Goal: Check status: Check status

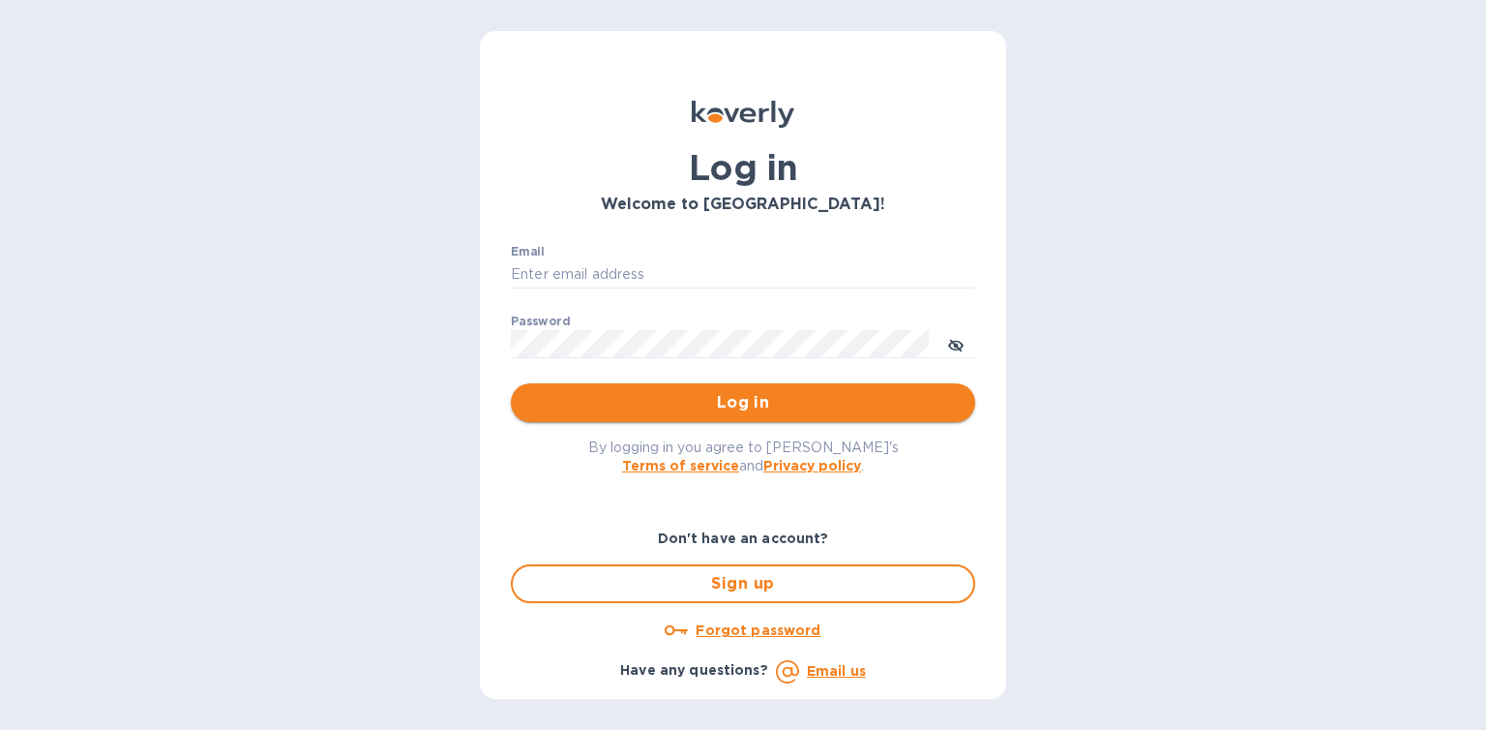
type input "mizy@simpleforwarding.com"
click at [771, 417] on button "Log in" at bounding box center [743, 402] width 464 height 39
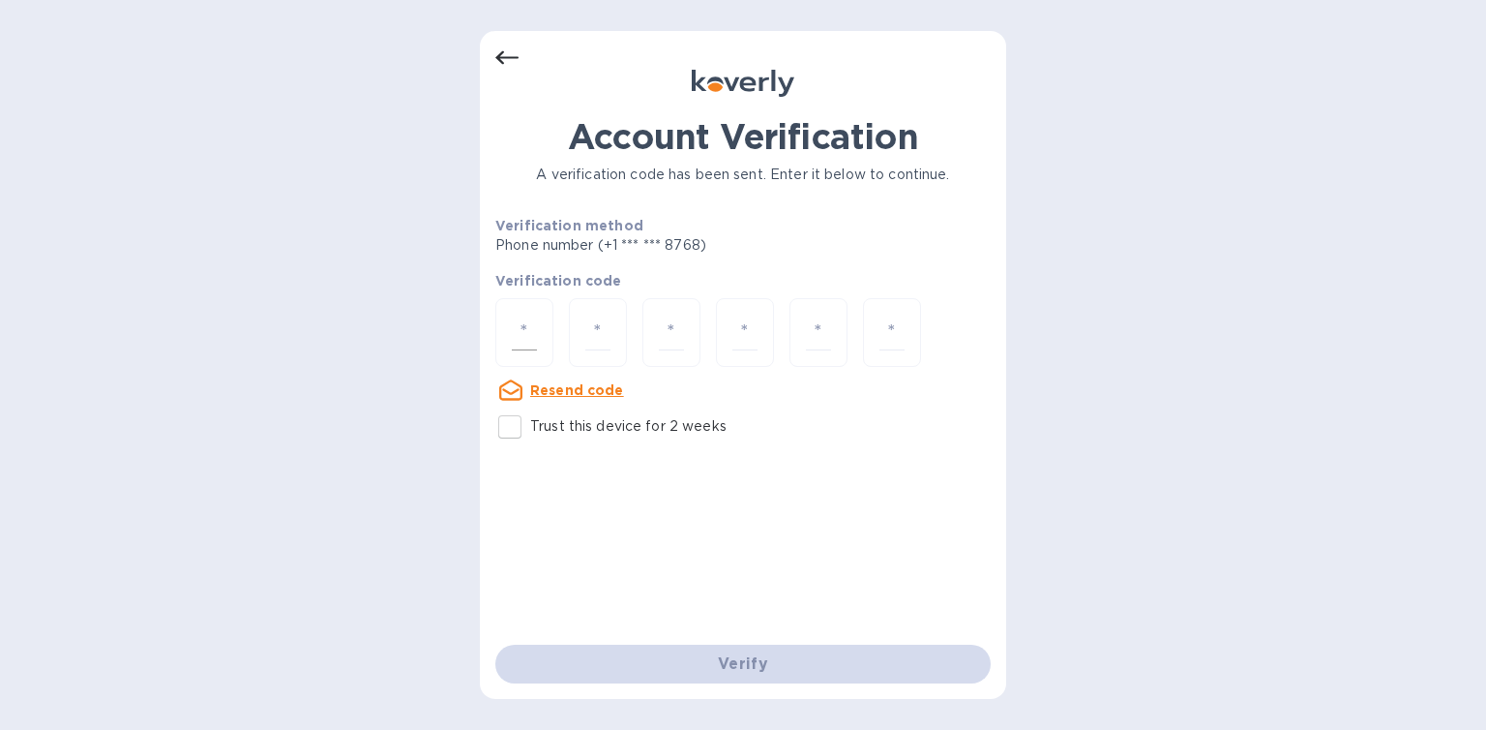
click at [544, 337] on div at bounding box center [524, 332] width 58 height 69
paste input "6"
type input "6"
type input "5"
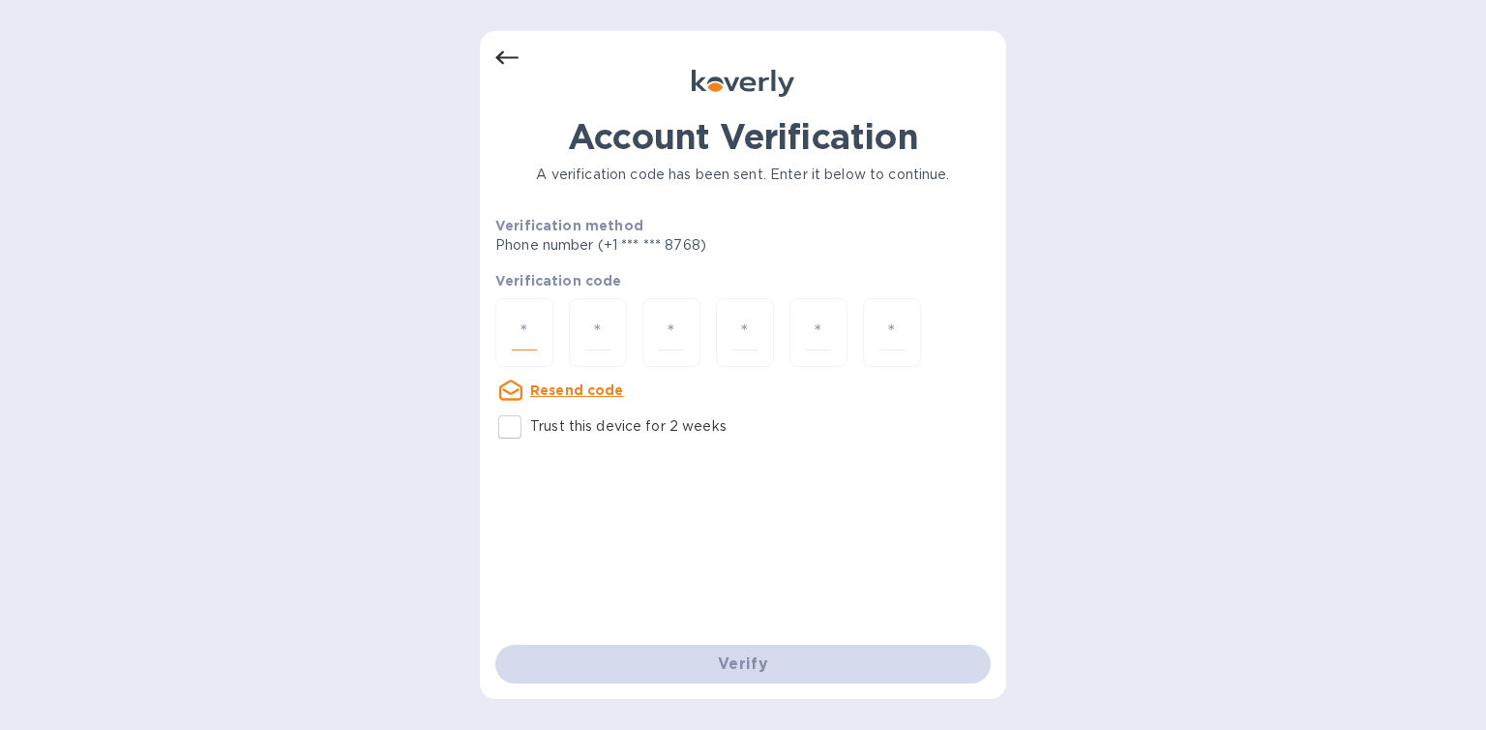
type input "8"
type input "0"
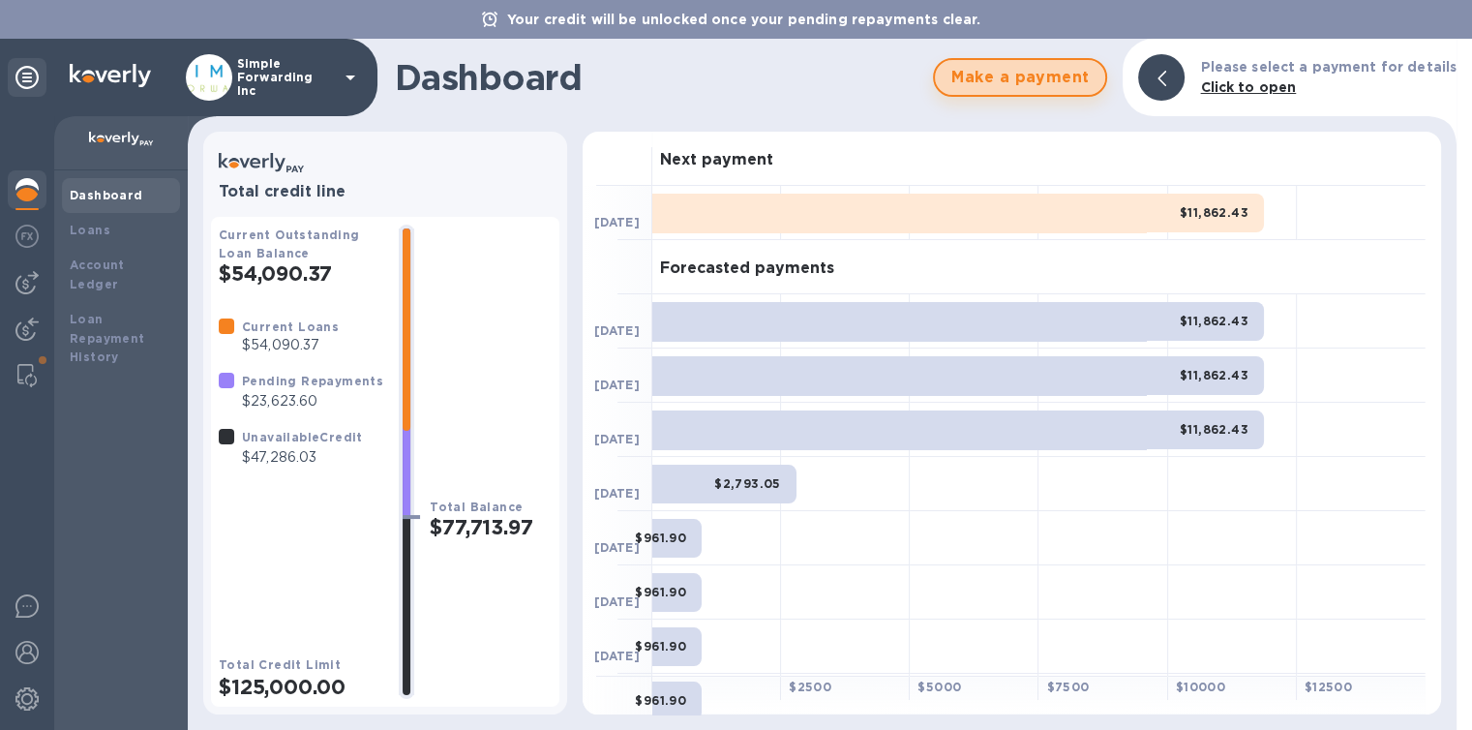
click at [1045, 94] on button "Make a payment" at bounding box center [1020, 77] width 174 height 39
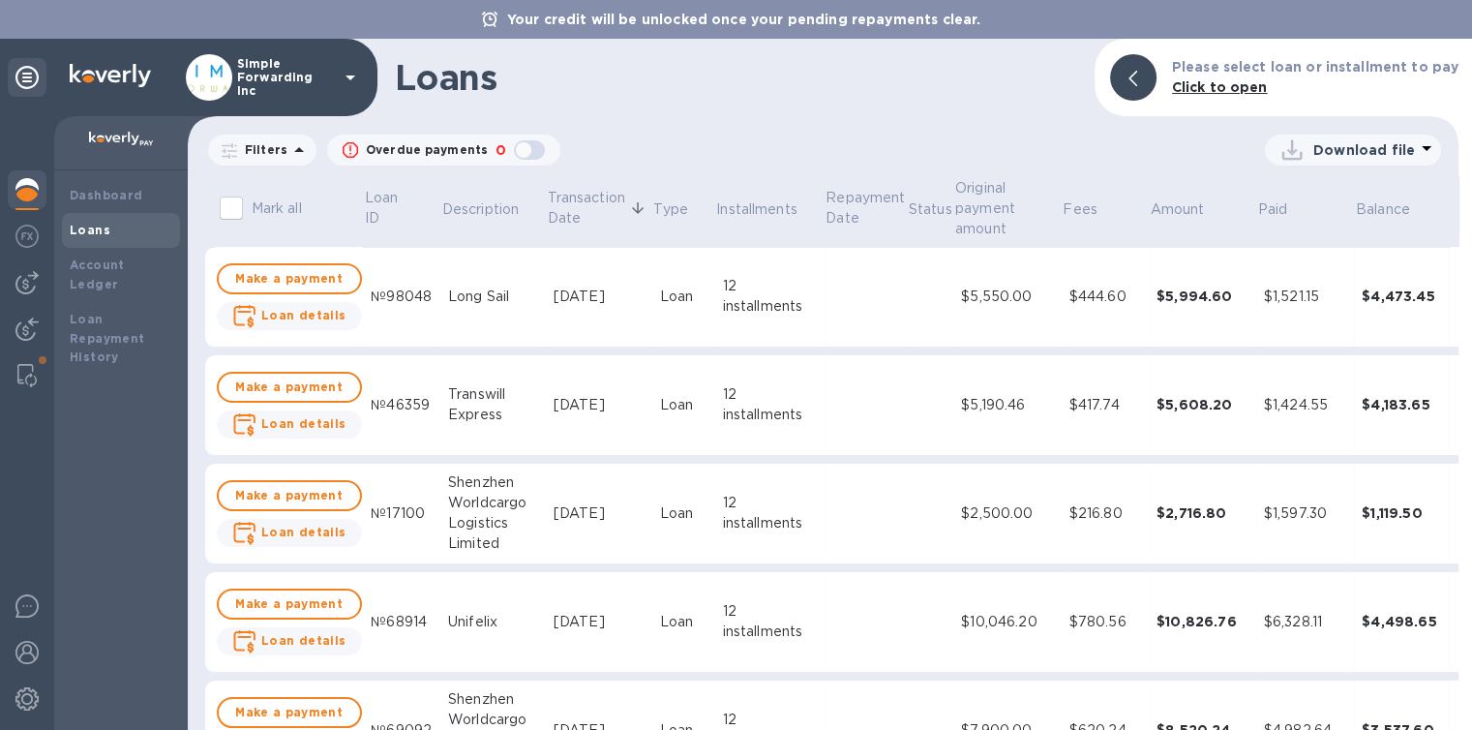
click at [4, 185] on div at bounding box center [27, 422] width 54 height 613
click at [75, 191] on b "Dashboard" at bounding box center [107, 195] width 74 height 15
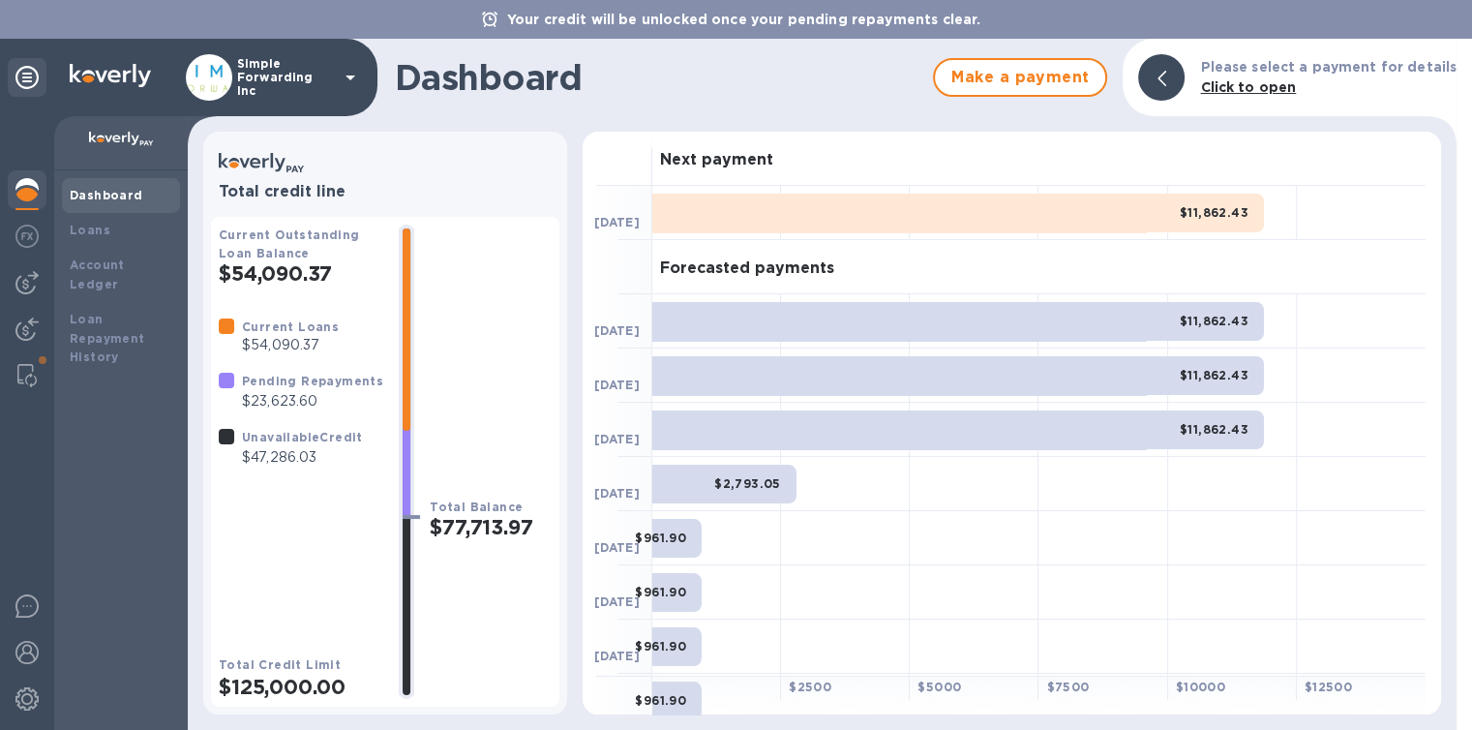
click at [777, 214] on div "$11,862.43" at bounding box center [957, 213] width 611 height 39
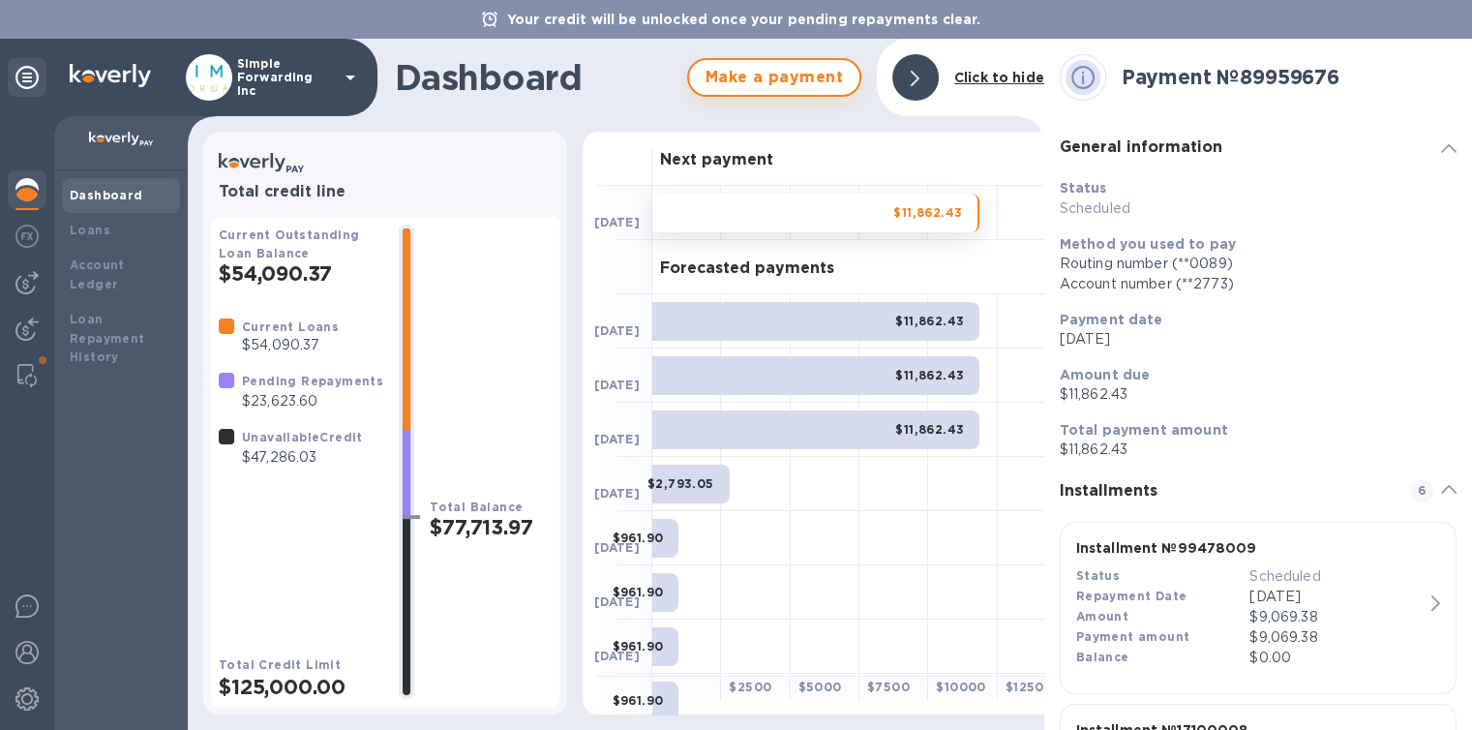
click at [817, 73] on span "Make a payment" at bounding box center [773, 77] width 139 height 23
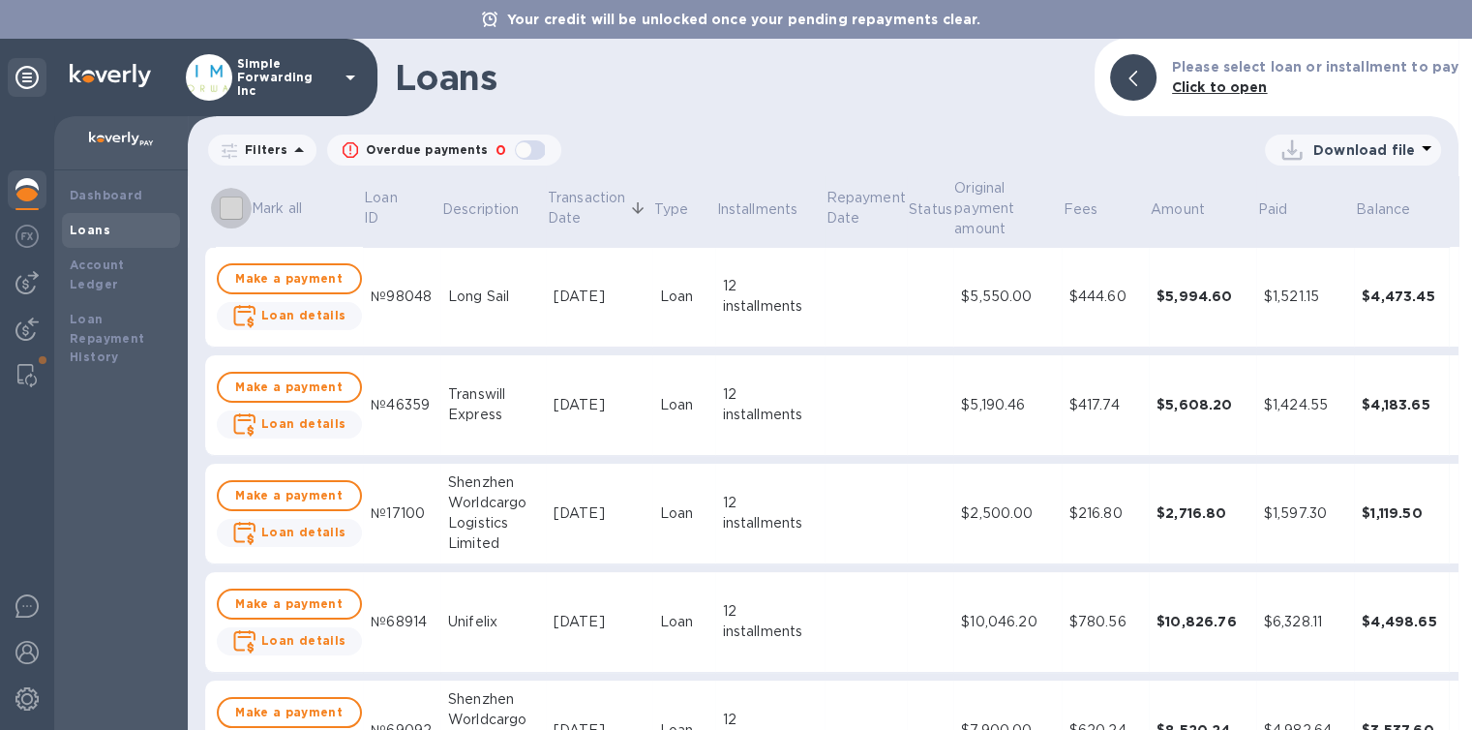
click at [239, 211] on input "Mark all" at bounding box center [231, 208] width 41 height 41
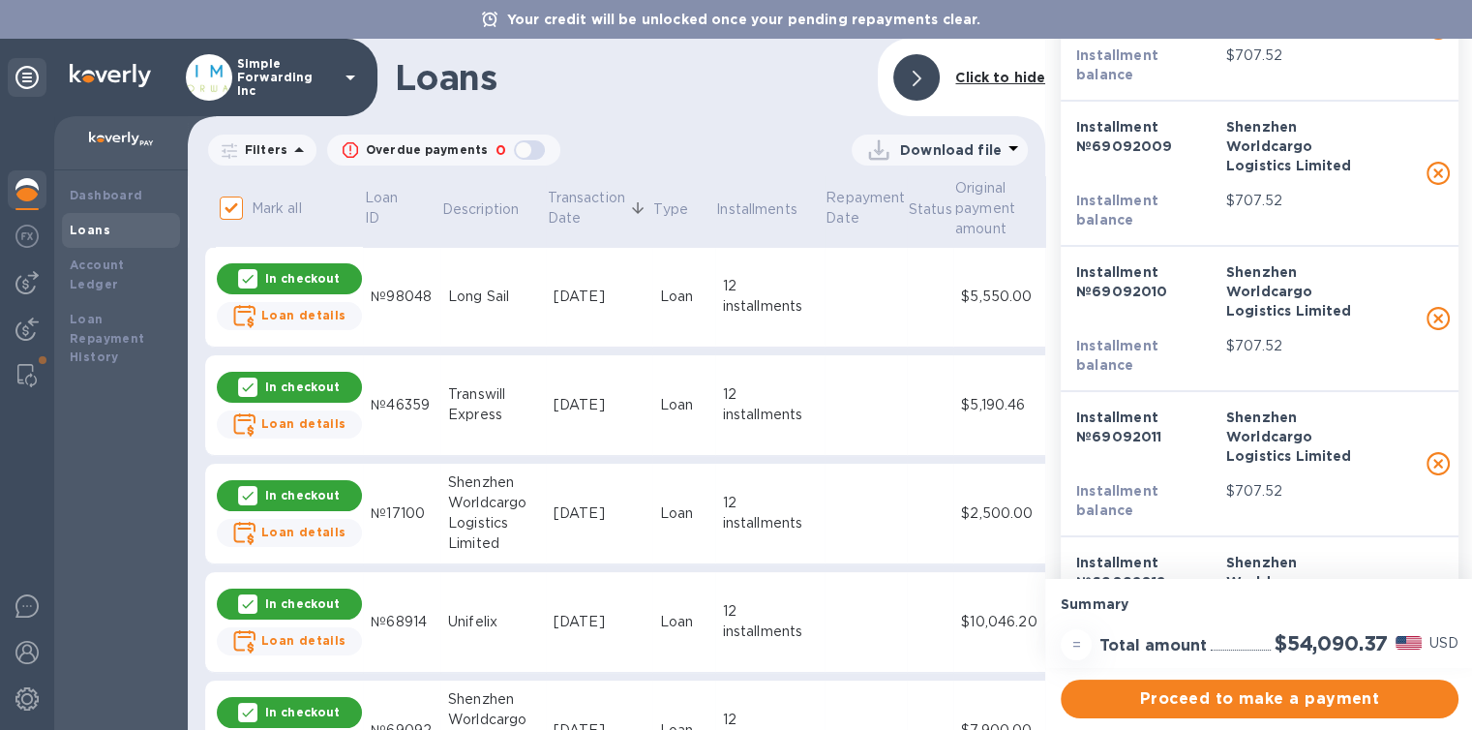
scroll to position [4646, 0]
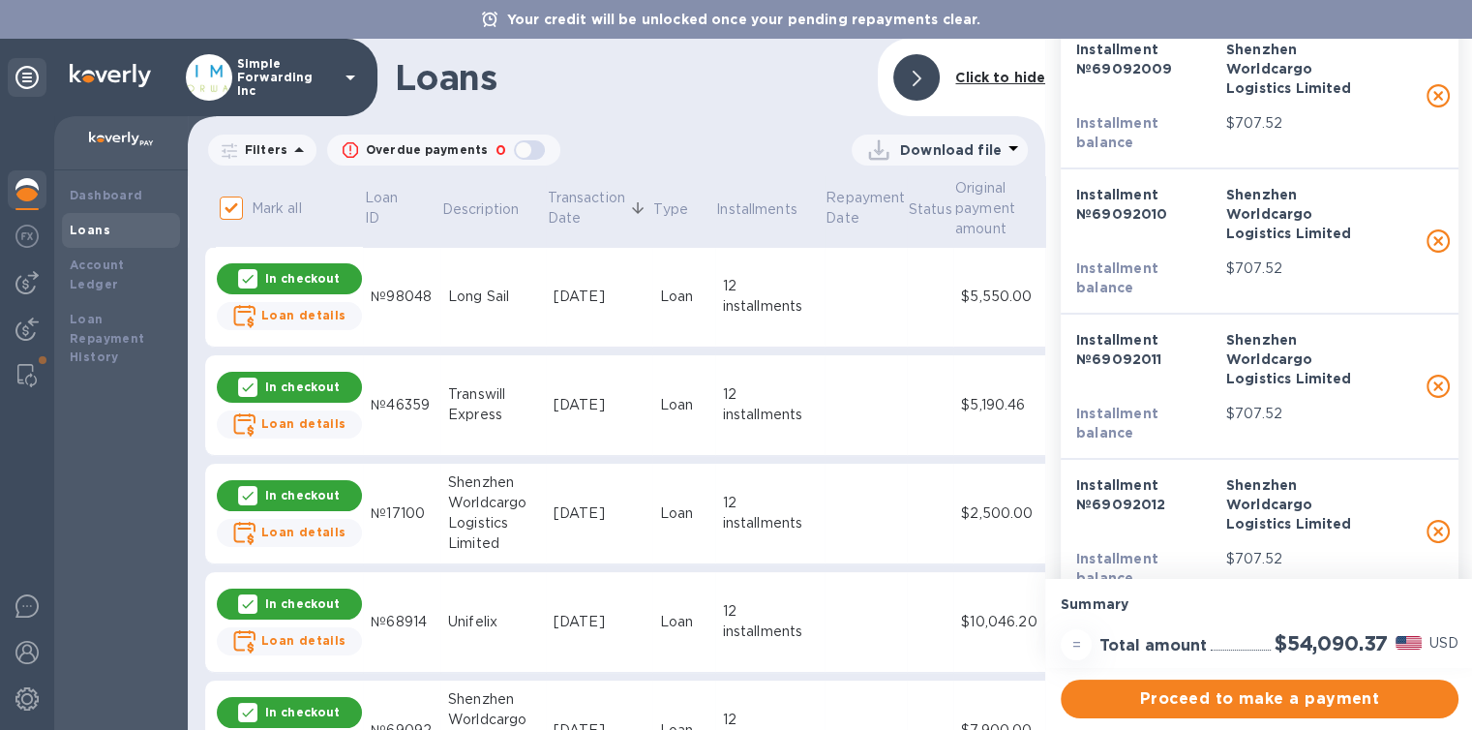
click at [242, 204] on input "Mark all" at bounding box center [231, 208] width 41 height 41
checkbox input "false"
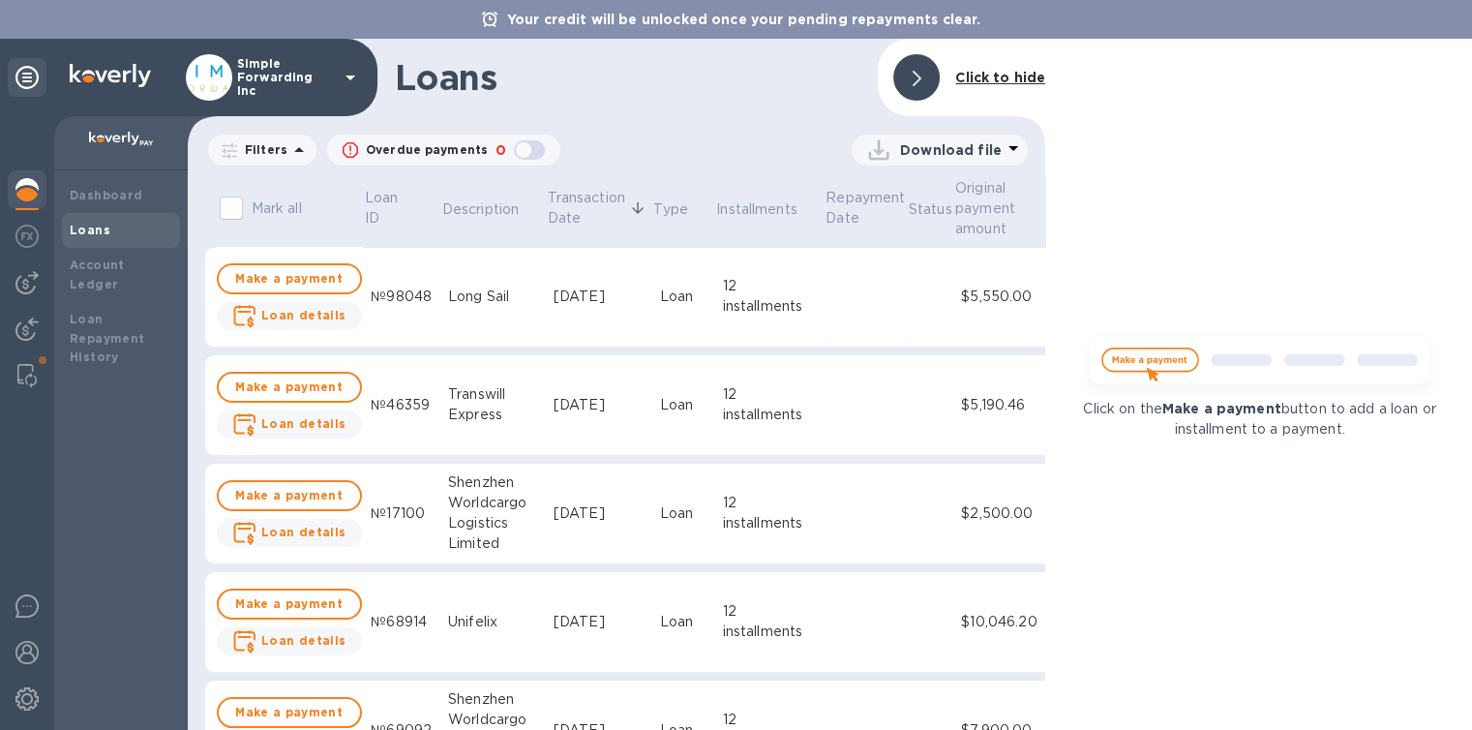
click at [932, 86] on div at bounding box center [916, 77] width 46 height 46
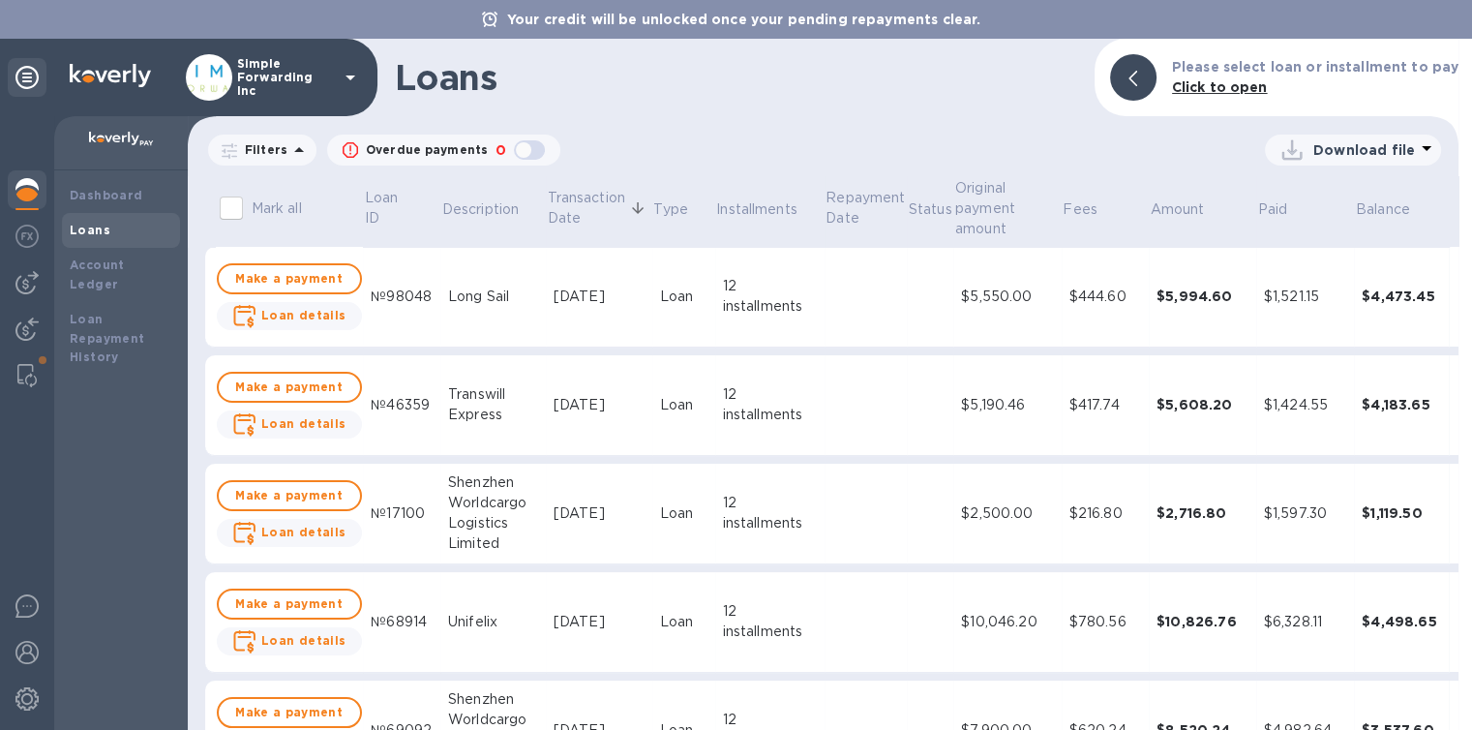
click at [633, 20] on b "Your credit will be unlocked once your pending repayments clear." at bounding box center [744, 19] width 474 height 15
click at [110, 192] on b "Dashboard" at bounding box center [107, 195] width 74 height 15
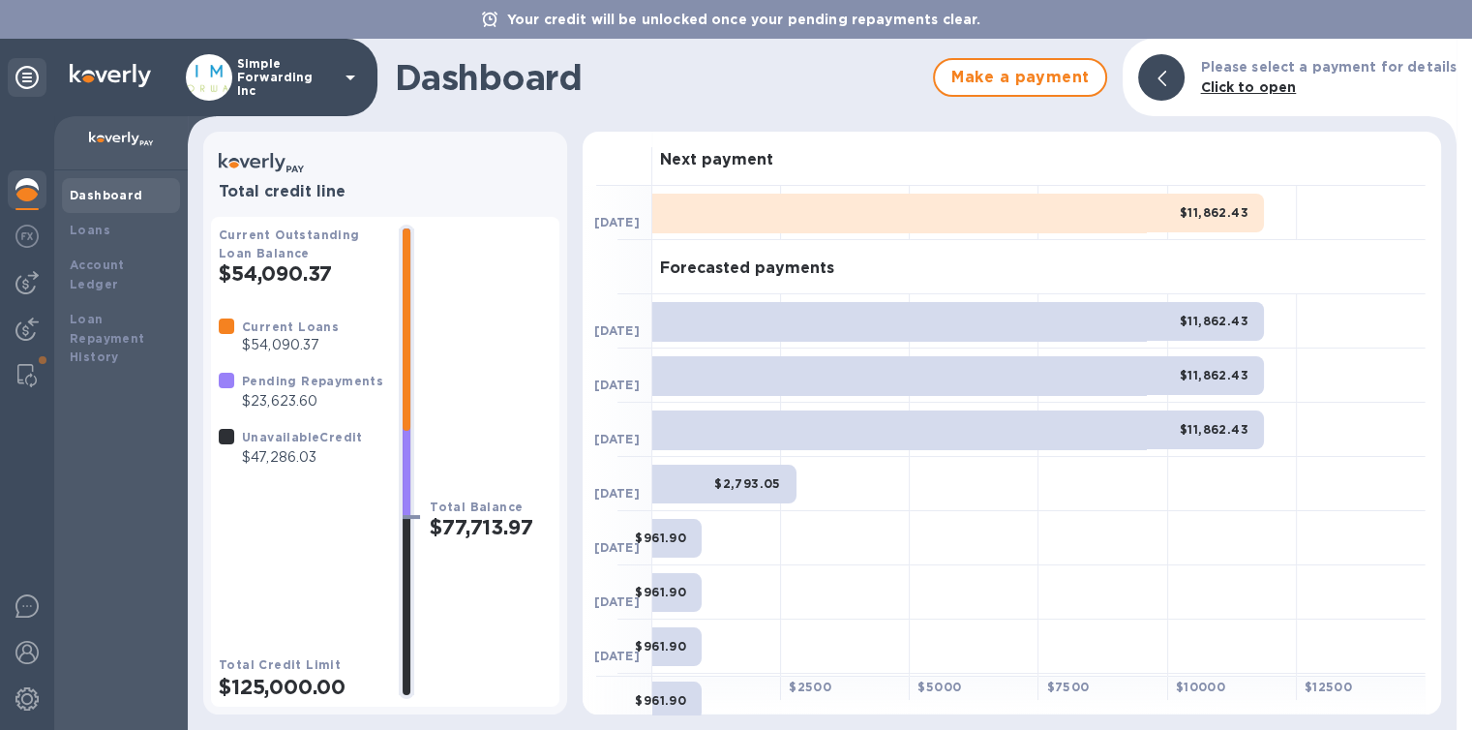
click at [348, 438] on b "Unavailable Credit" at bounding box center [302, 437] width 121 height 15
click at [96, 325] on b "Loan Repayment History" at bounding box center [107, 338] width 75 height 53
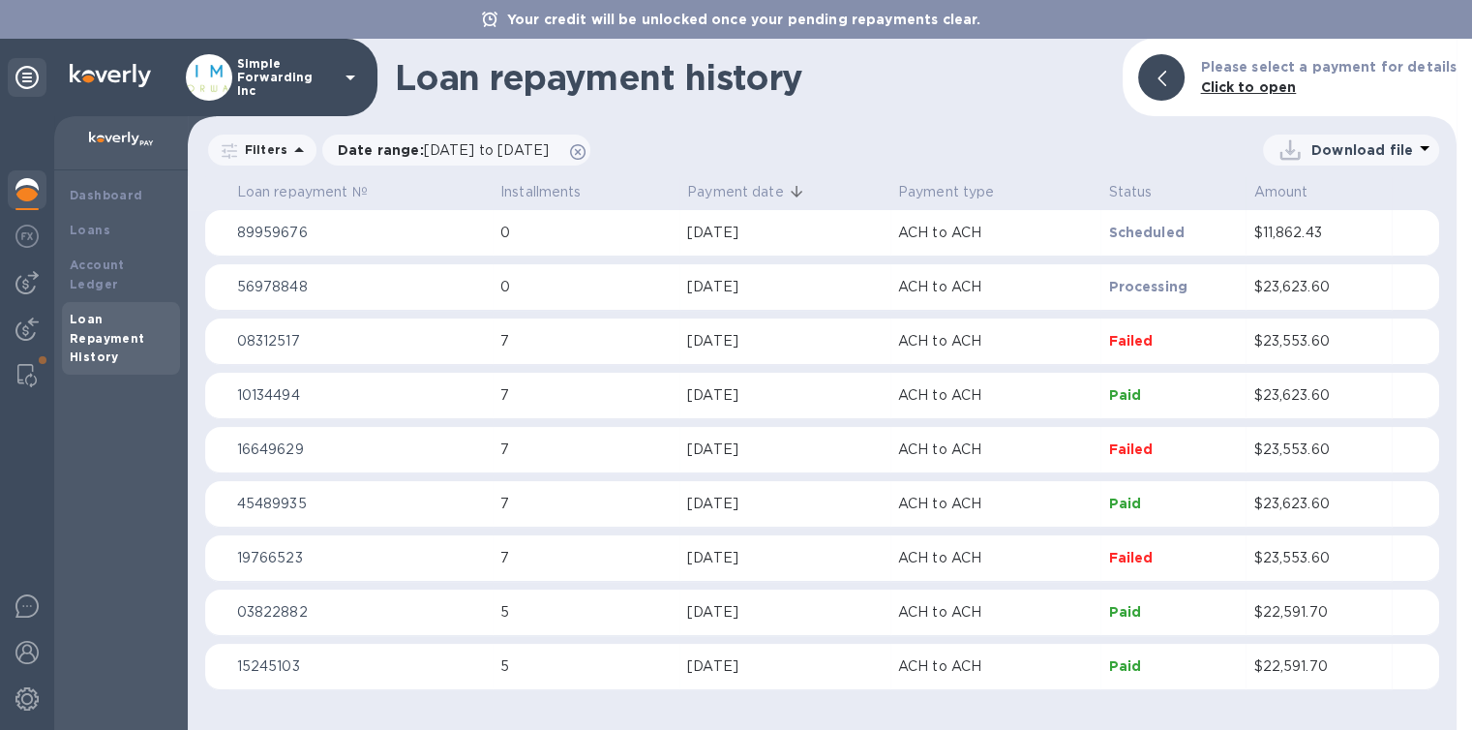
click at [799, 353] on td "Sep 30, 2025" at bounding box center [784, 341] width 211 height 46
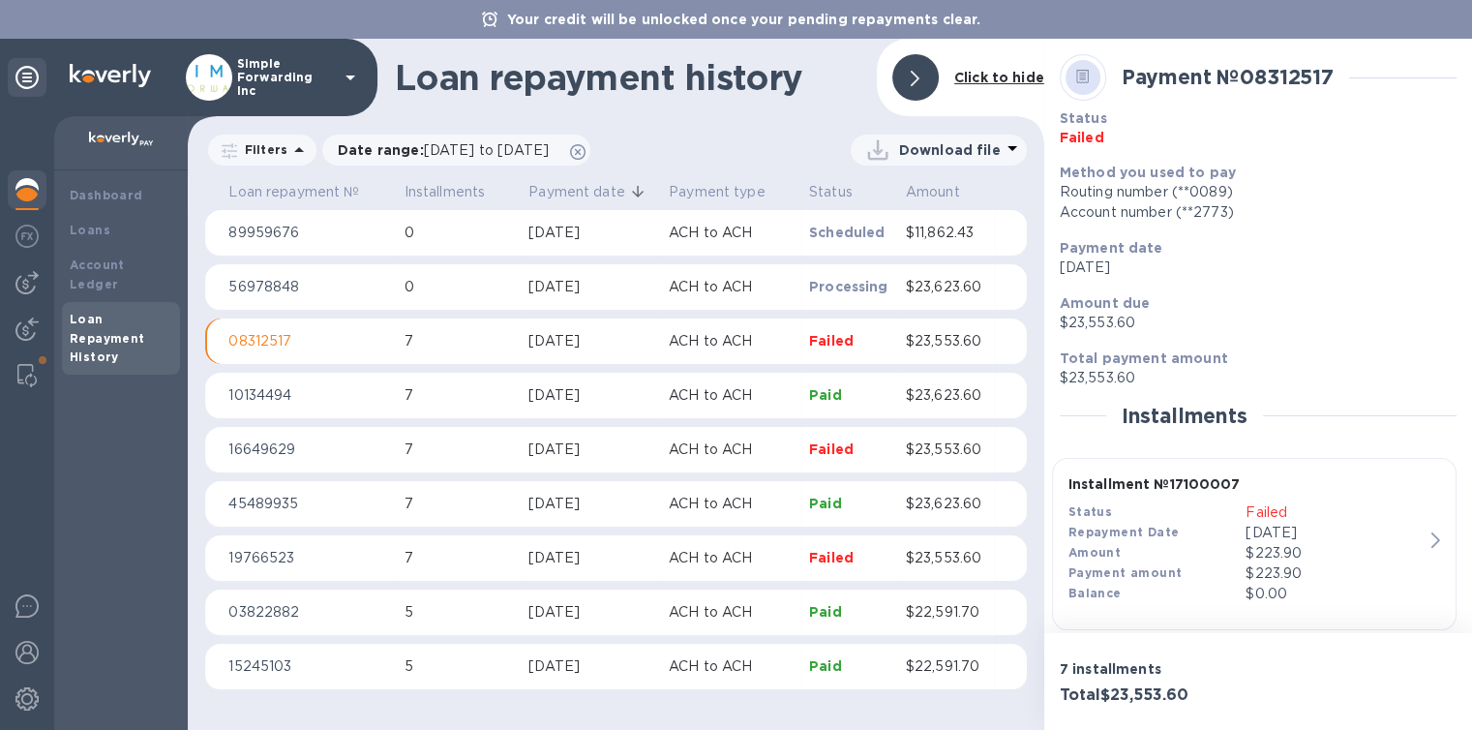
click at [1082, 701] on h3 "Total $23,553.60" at bounding box center [1154, 695] width 191 height 18
